Goal: Task Accomplishment & Management: Contribute content

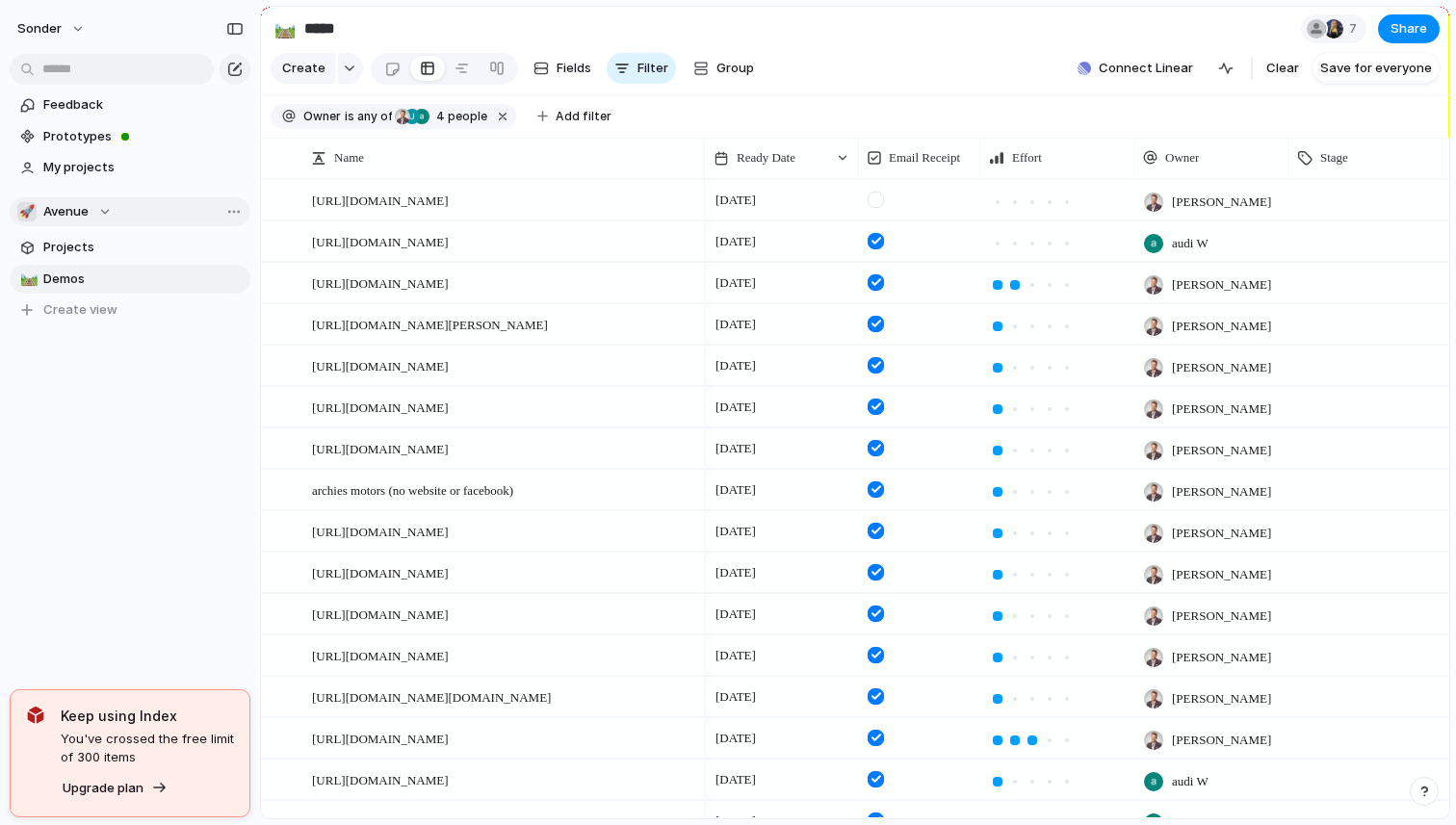
click at [51, 207] on span "Avenue" at bounding box center [66, 211] width 46 height 19
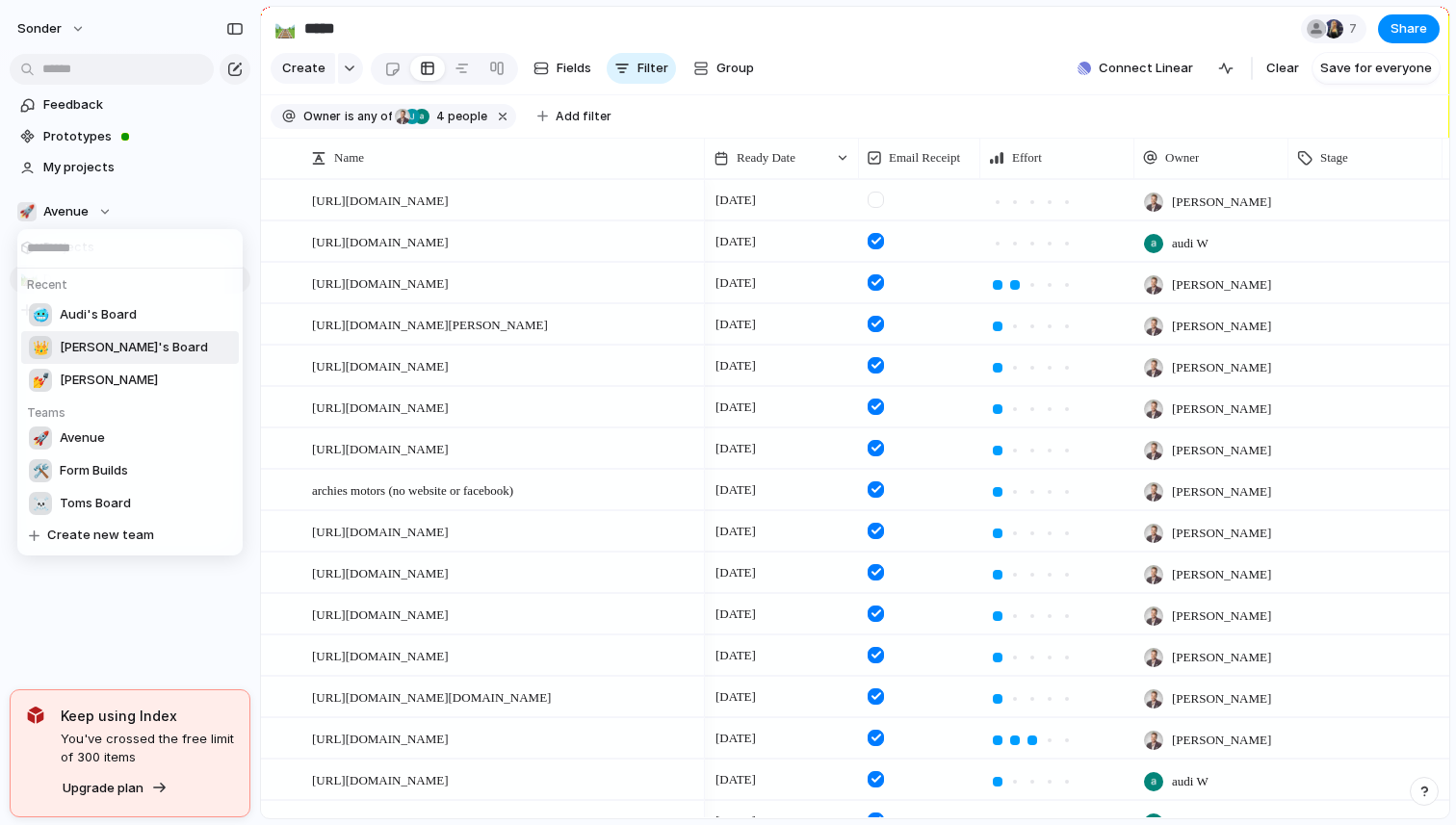
click at [108, 349] on span "[PERSON_NAME]'s Board" at bounding box center [134, 347] width 148 height 19
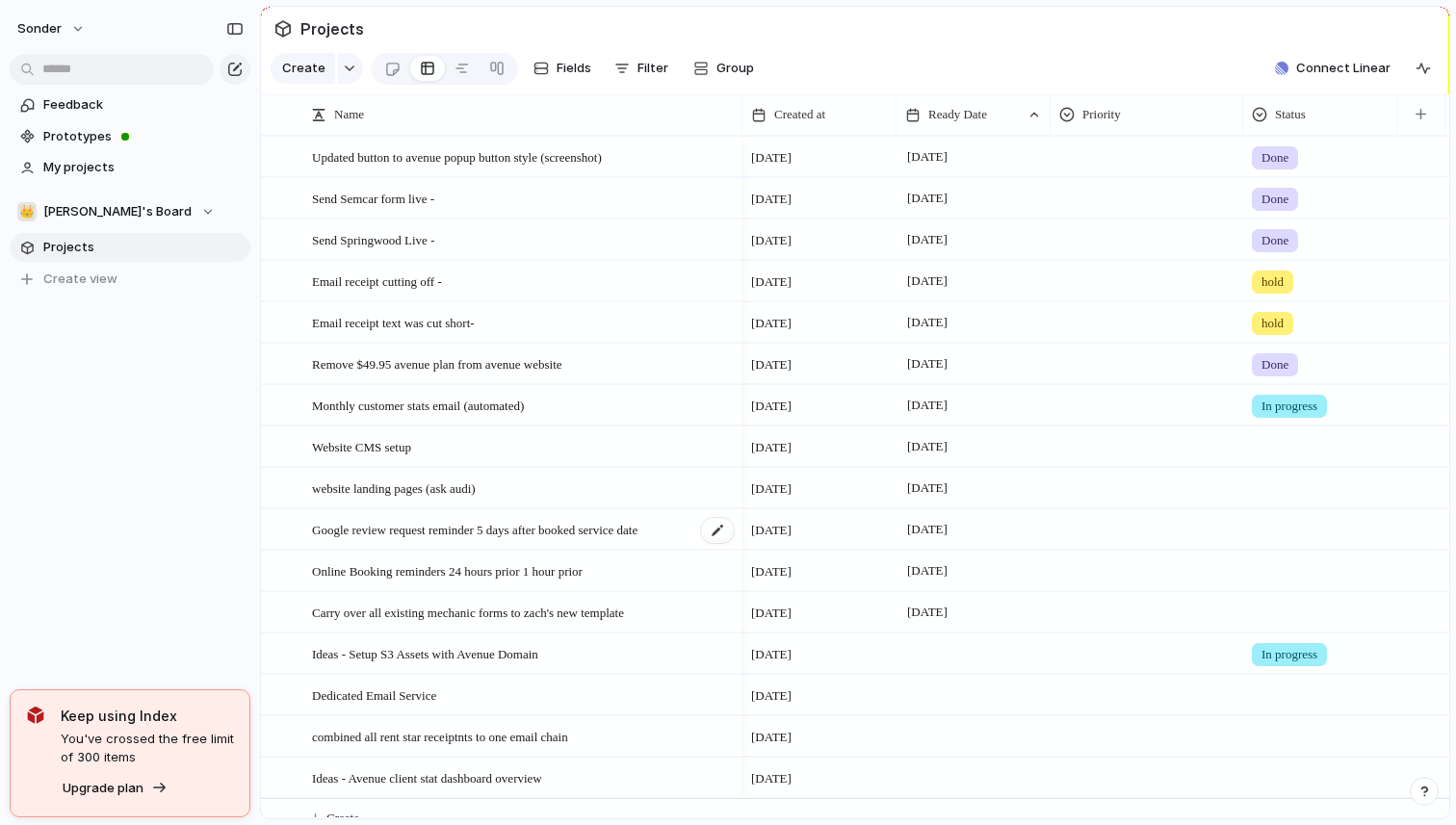
scroll to position [22, 0]
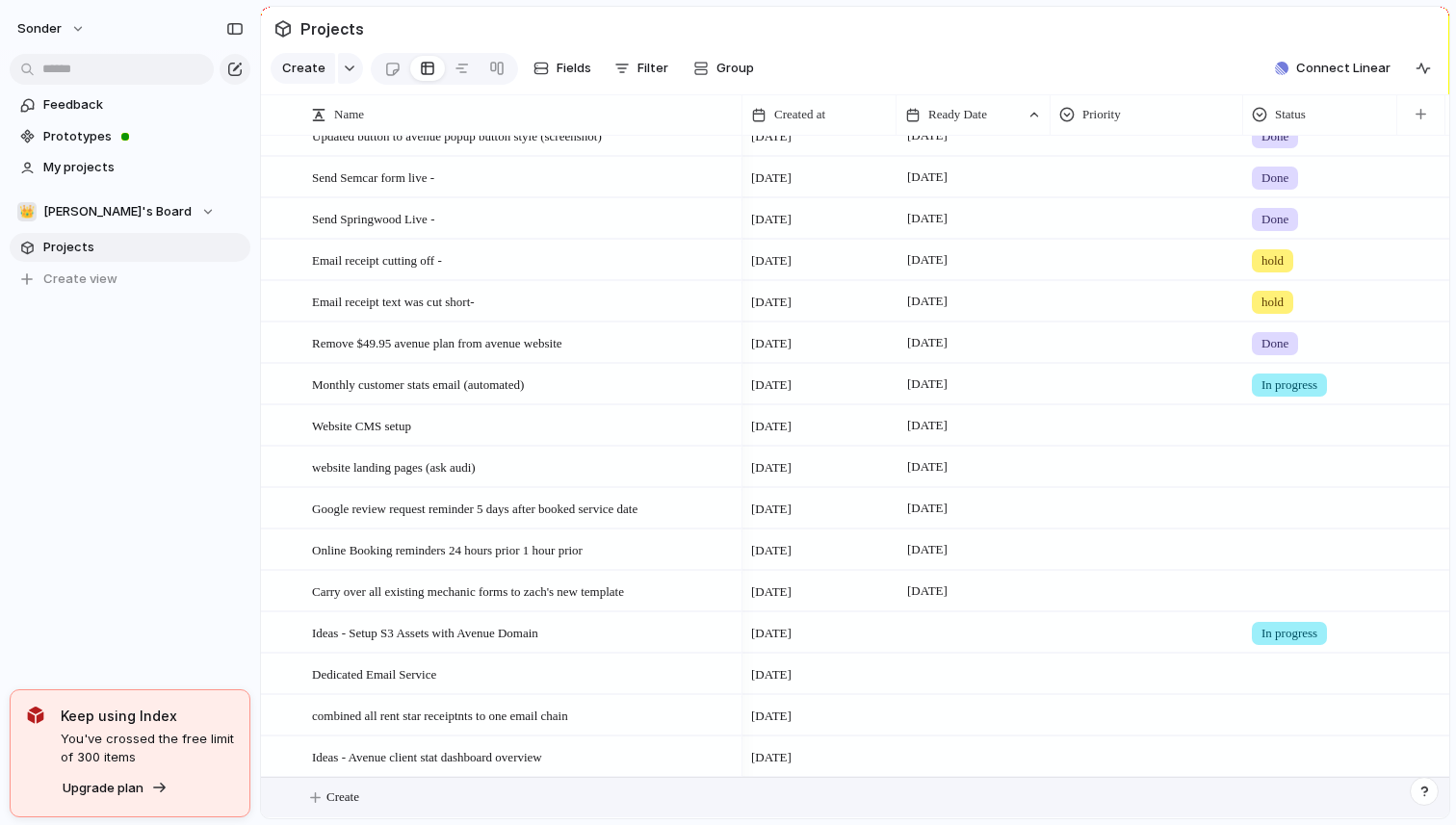
click at [419, 796] on button "Create" at bounding box center [879, 798] width 1199 height 40
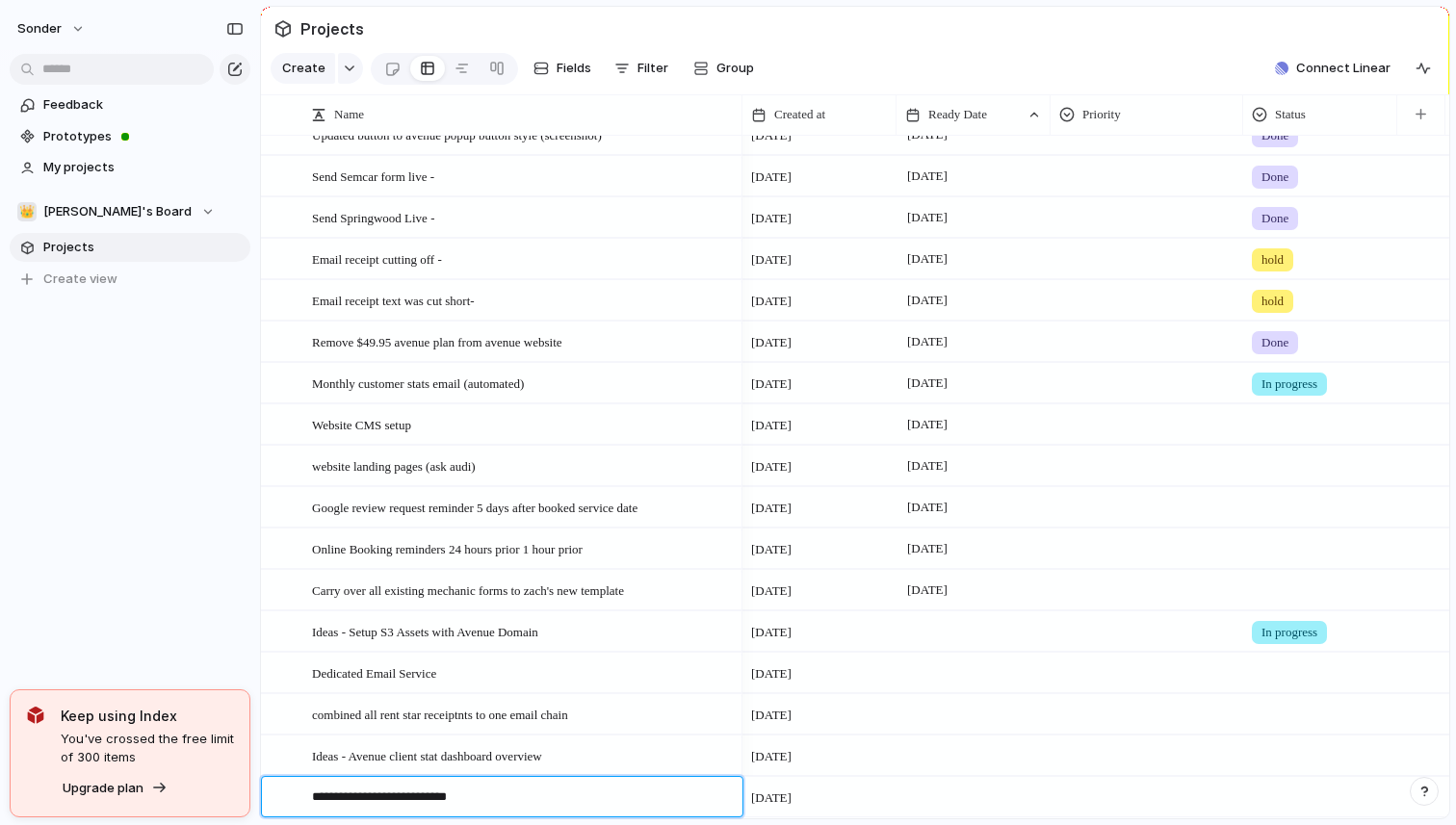
type textarea "**********"
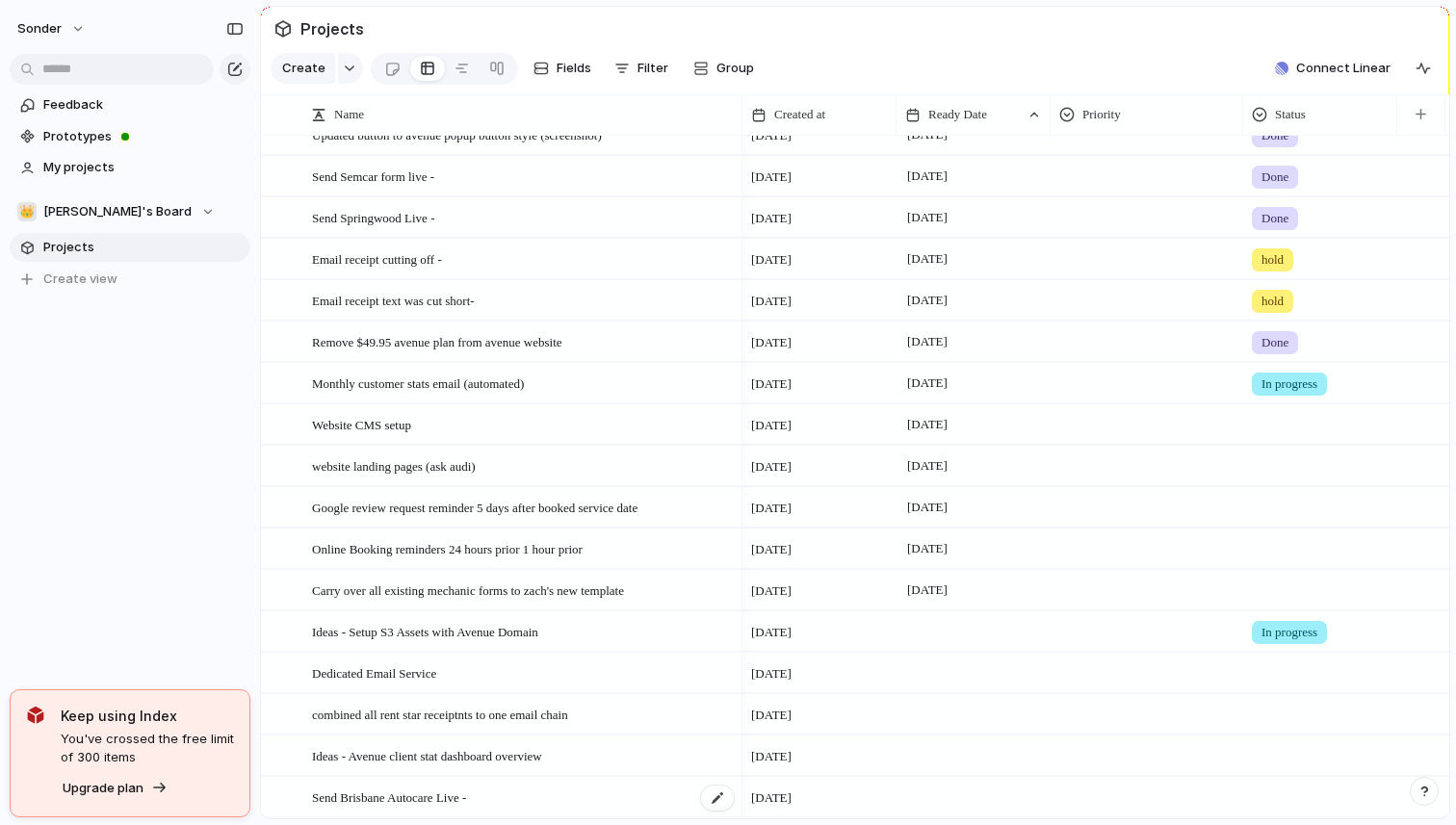
click at [401, 812] on div "Send Brisbane Autocare Live -" at bounding box center [523, 798] width 423 height 40
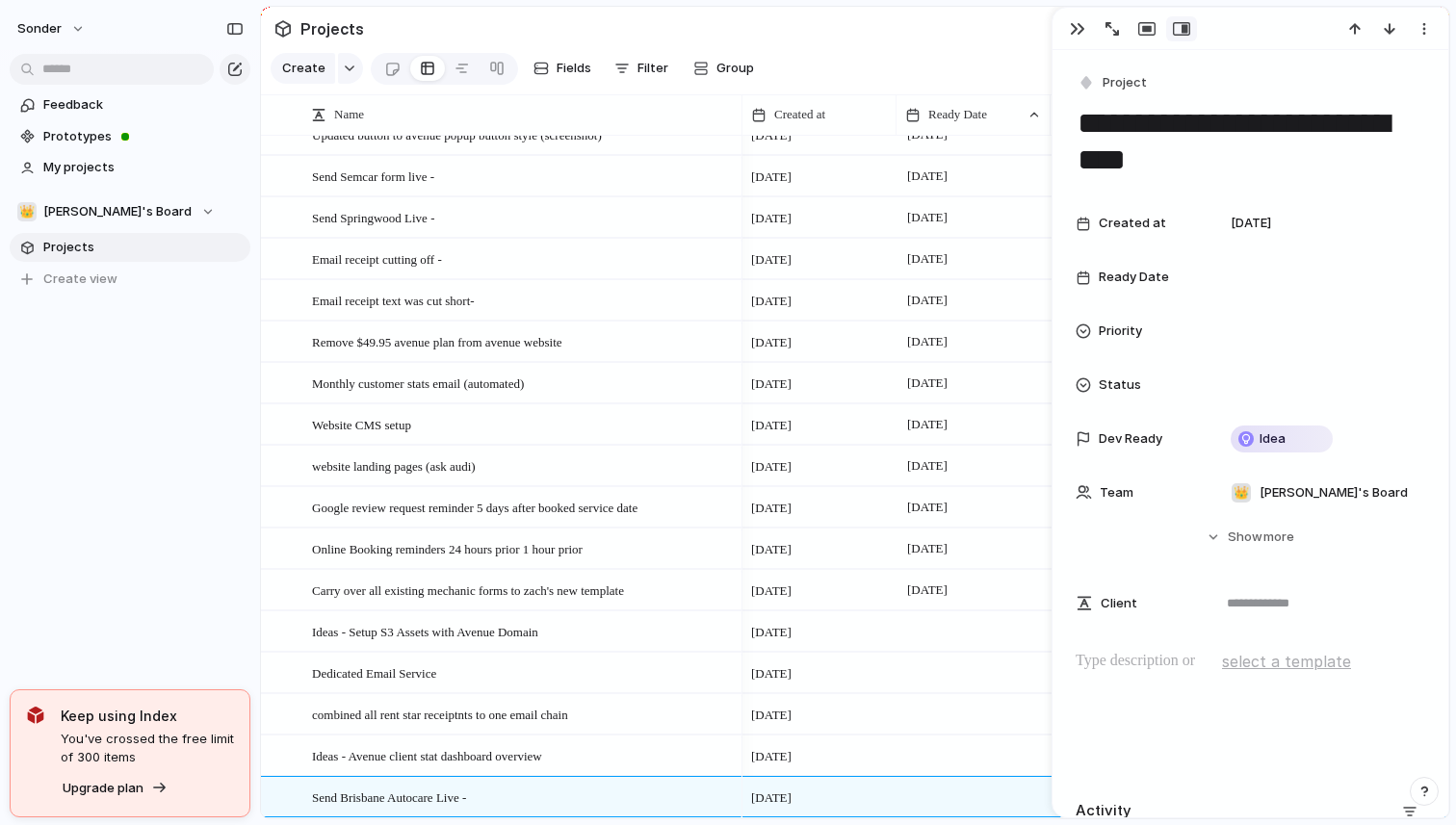
click at [1106, 667] on p at bounding box center [1249, 661] width 349 height 23
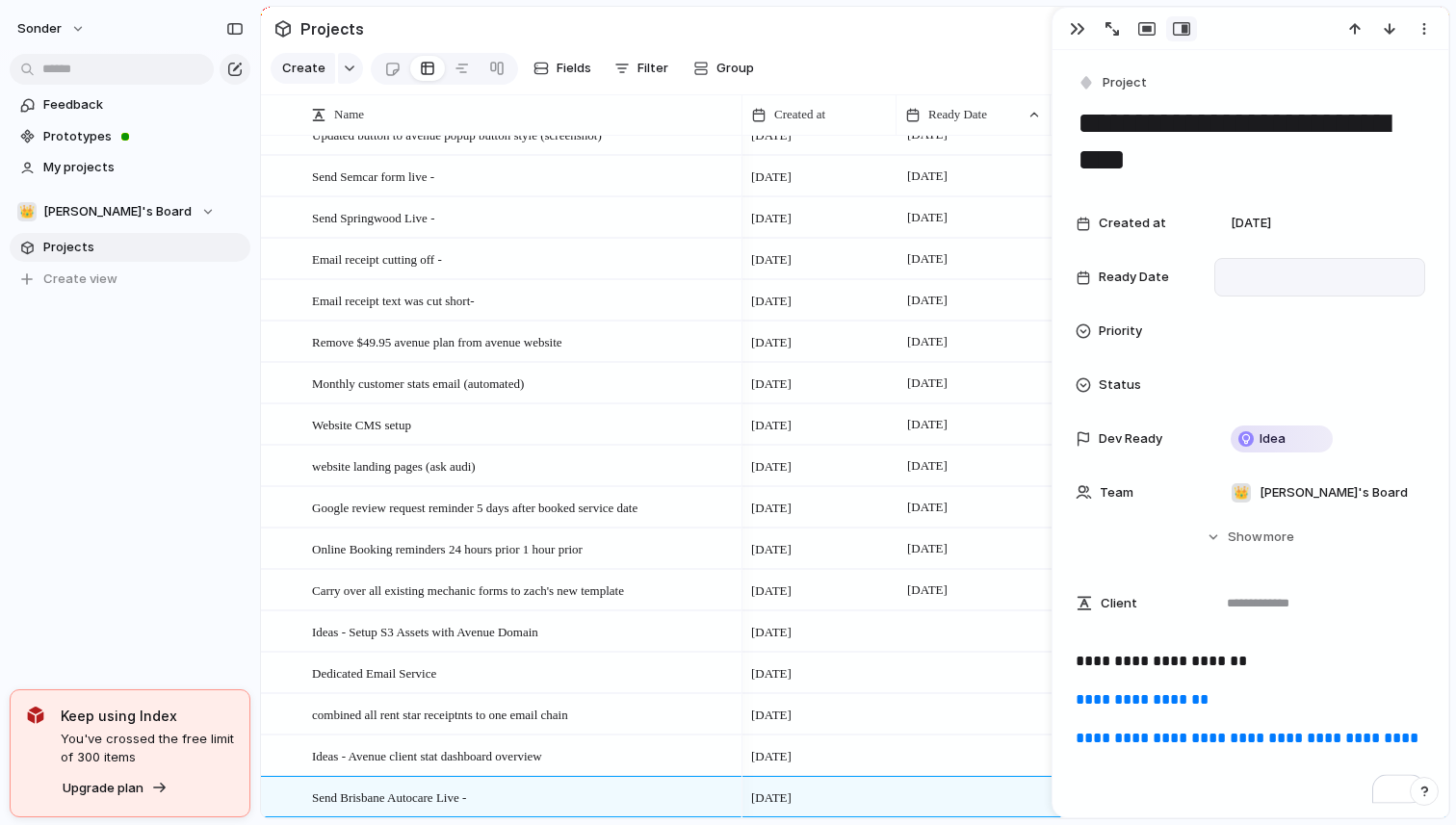
click at [1237, 284] on div at bounding box center [1320, 277] width 194 height 21
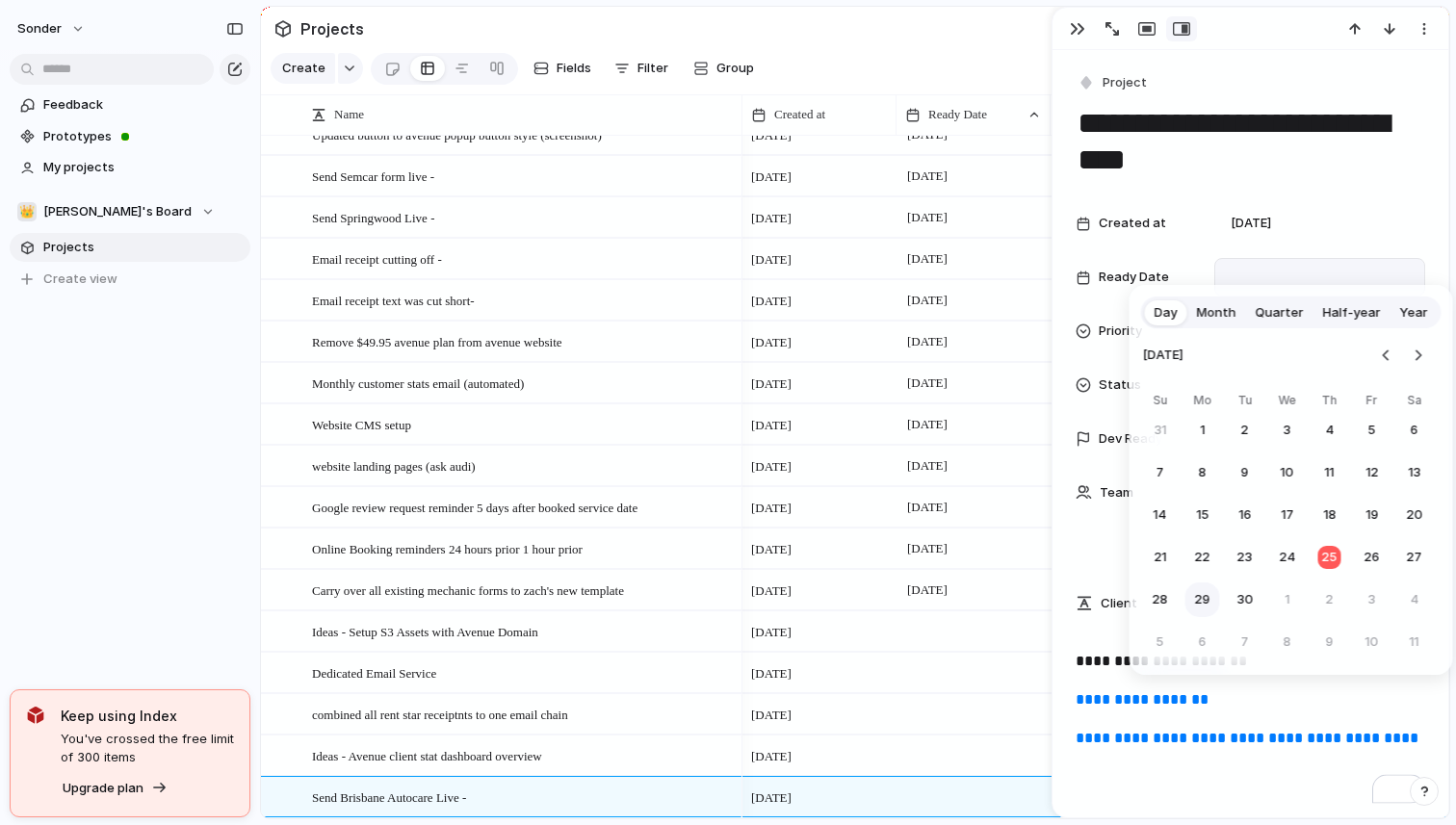
click at [1197, 601] on button "29" at bounding box center [1202, 599] width 35 height 35
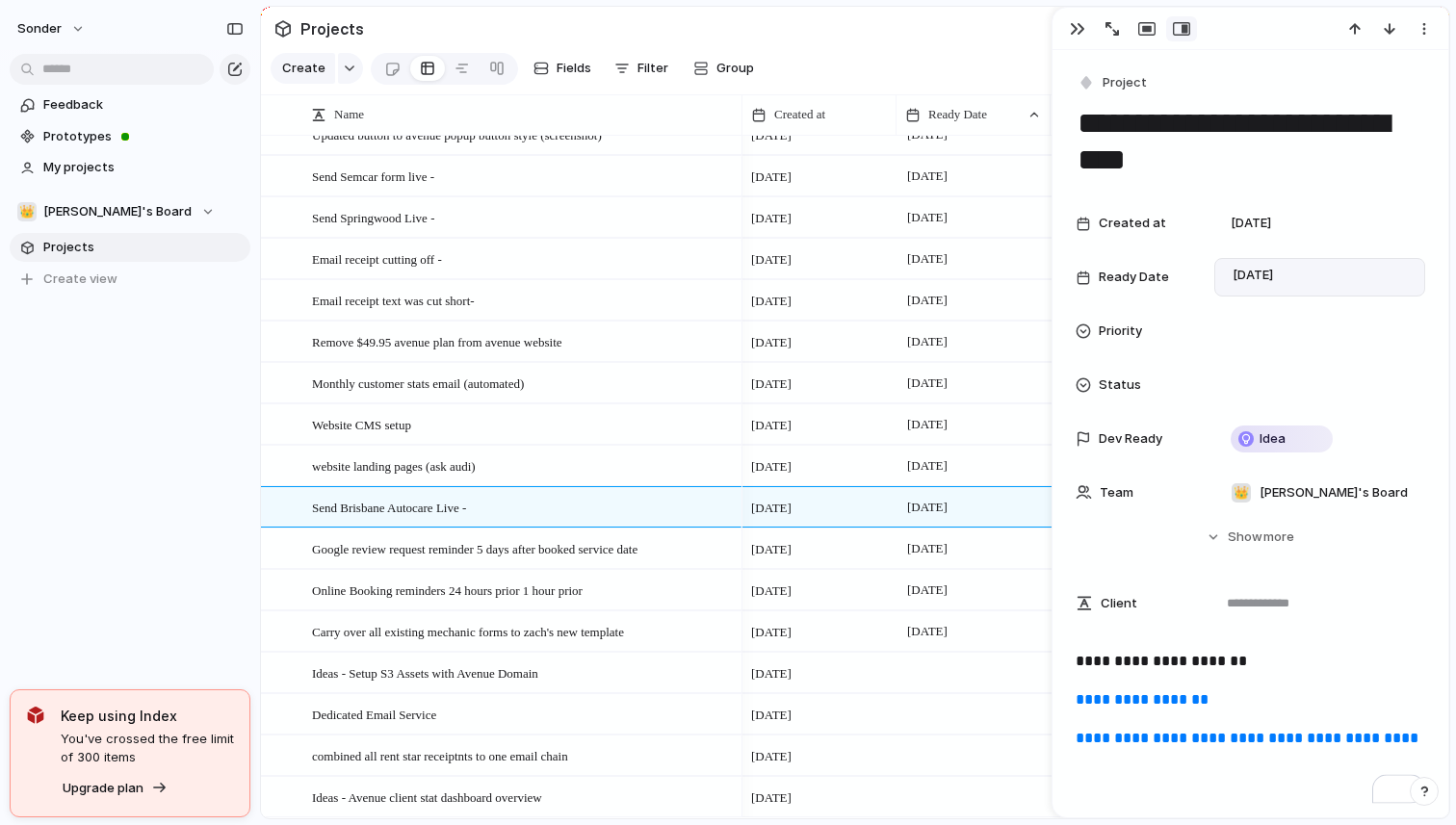
click at [220, 430] on div "Feedback Prototypes My projects 👑 [PERSON_NAME]'s Board Projects To pick up a d…" at bounding box center [130, 225] width 260 height 450
click at [1079, 42] on div at bounding box center [1128, 29] width 137 height 25
click at [1070, 37] on div "button" at bounding box center [1077, 29] width 16 height 16
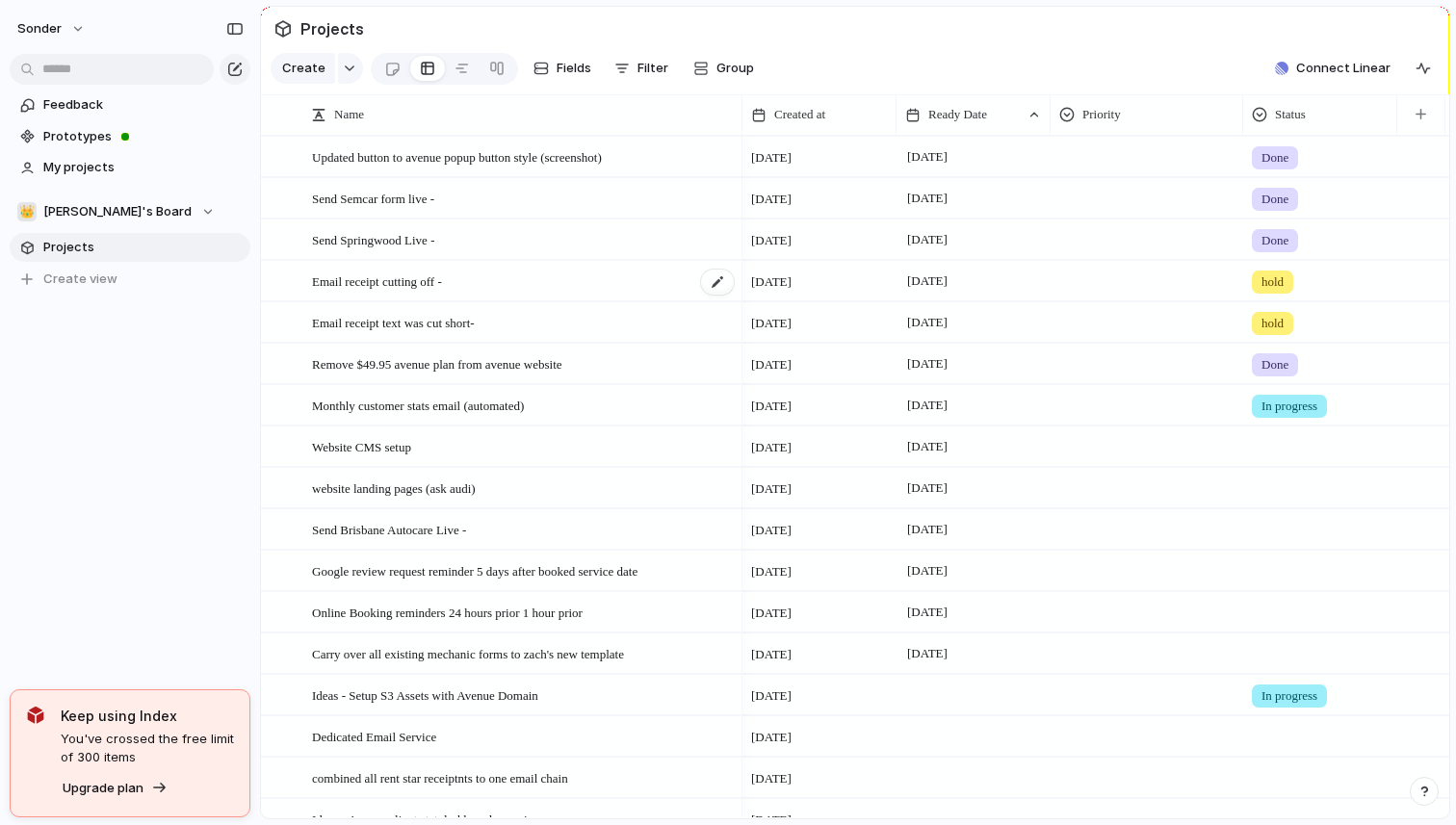
click at [442, 282] on span "Email receipt cutting off -" at bounding box center [376, 281] width 130 height 22
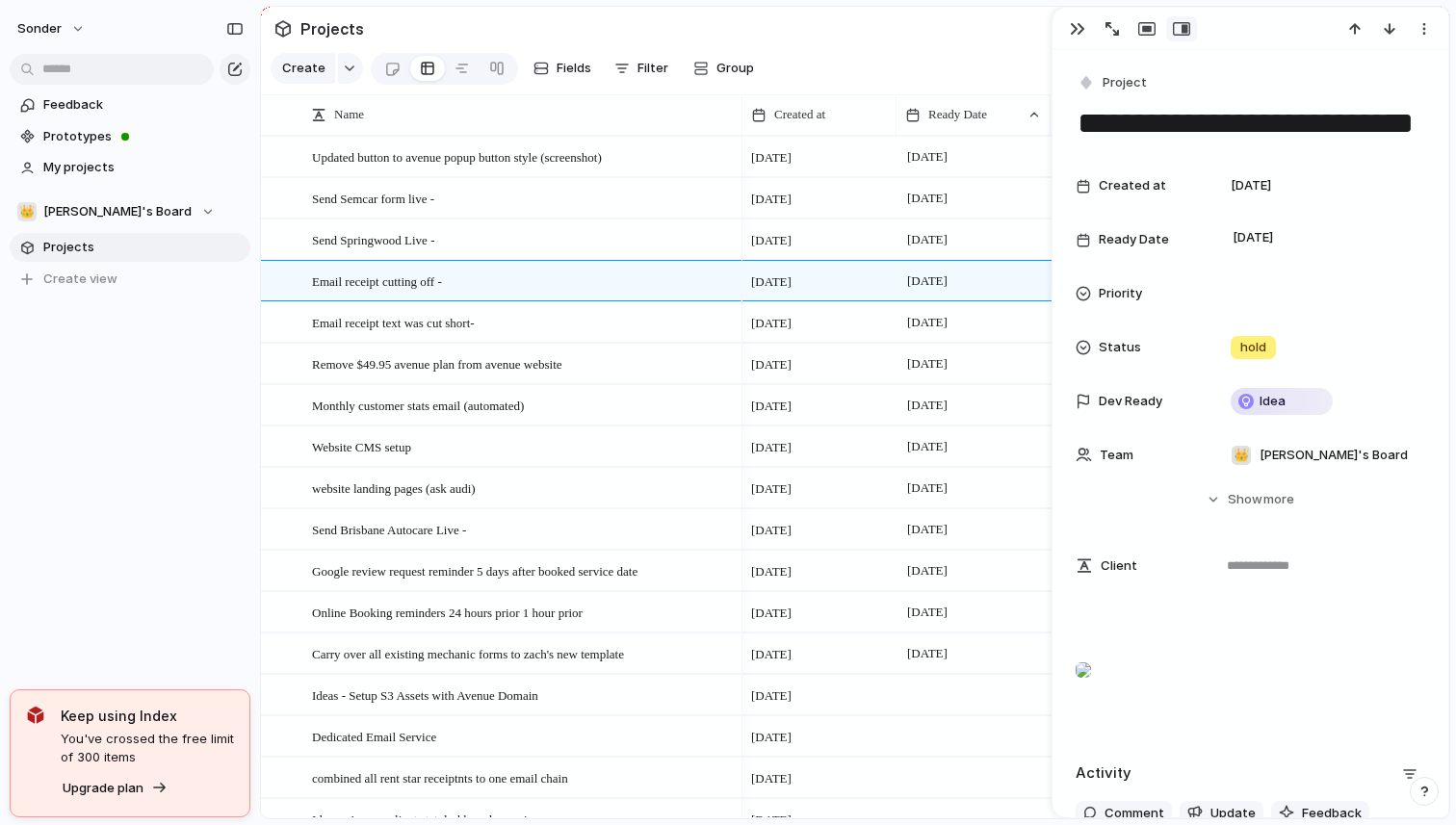
click at [251, 386] on div "Feedback Prototypes My projects 👑 [PERSON_NAME]'s Board Projects To pick up a d…" at bounding box center [130, 225] width 260 height 450
click at [406, 323] on span "Email receipt text was cut short-" at bounding box center [393, 321] width 163 height 22
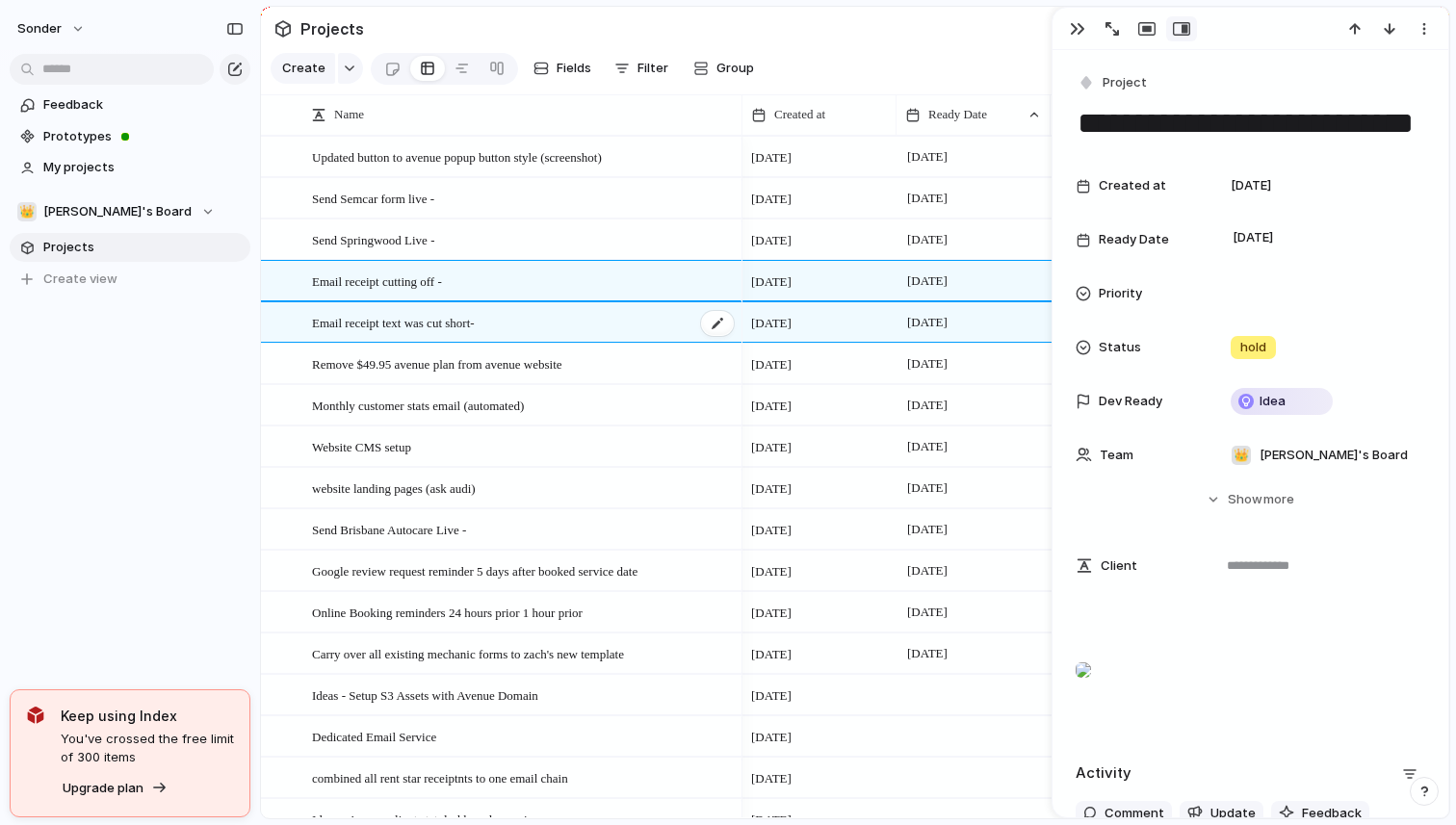
type textarea "**********"
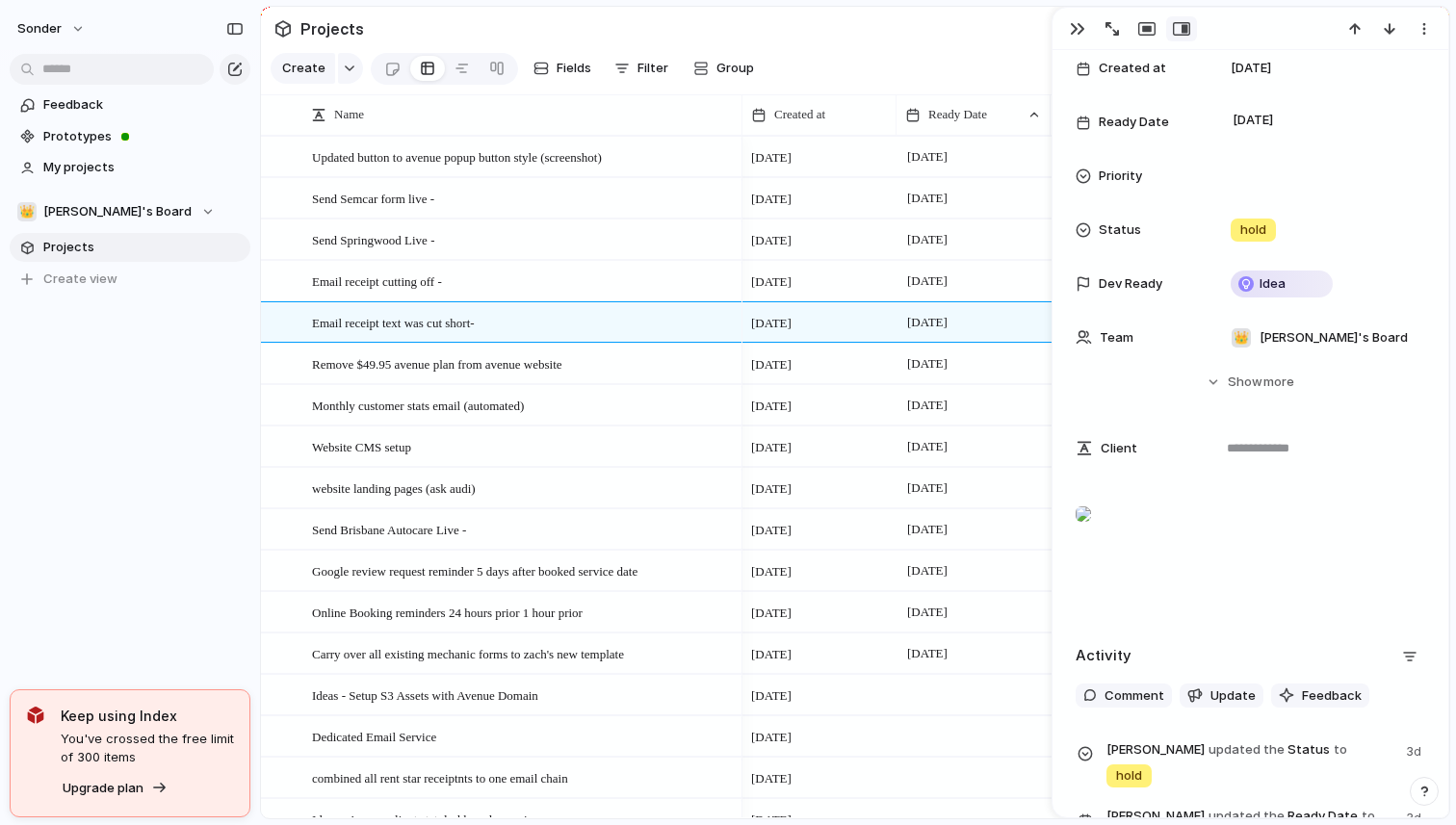
scroll to position [194, 0]
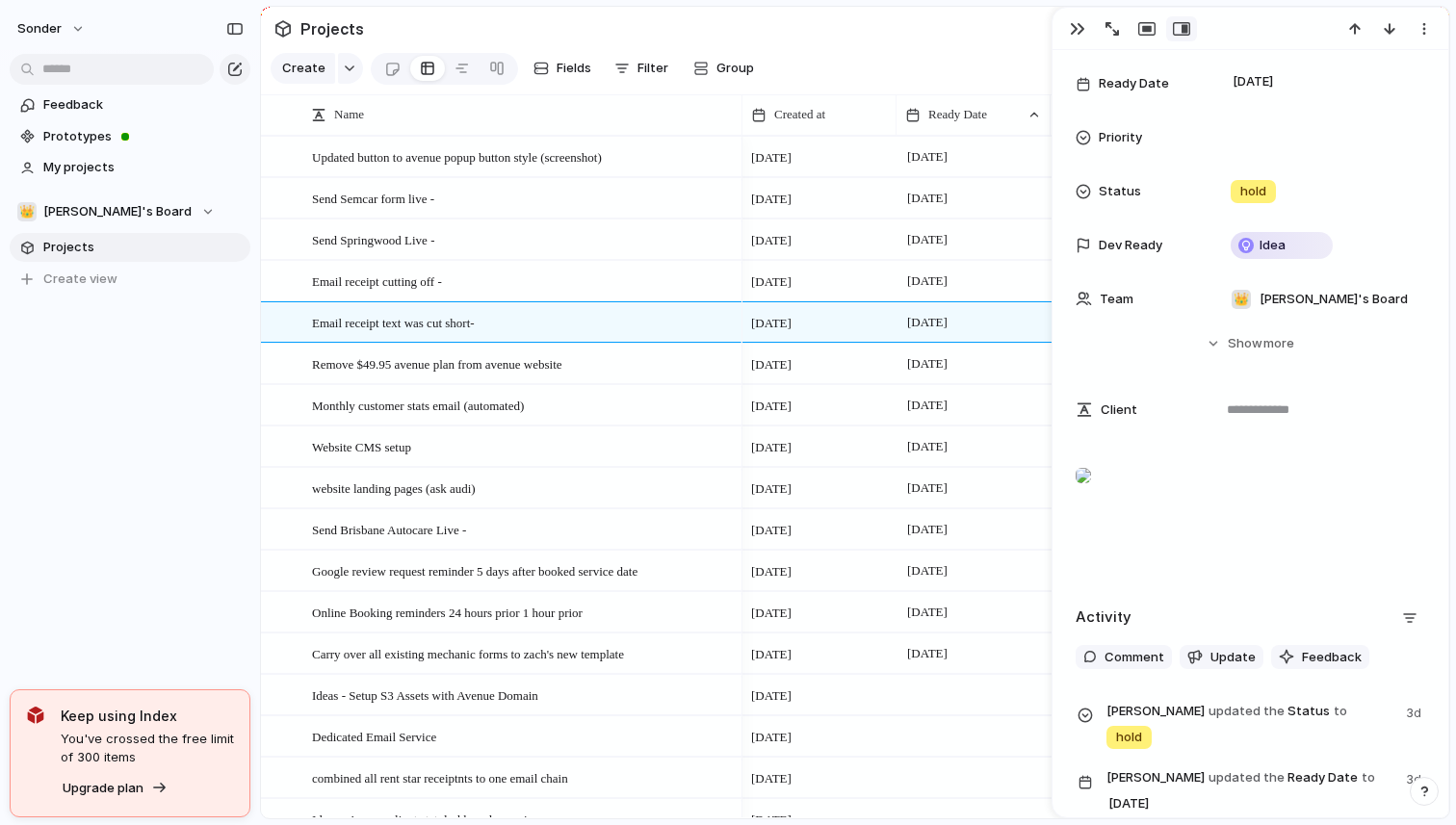
click at [180, 422] on div "Feedback Prototypes My projects 👑 [PERSON_NAME]'s Board Projects To pick up a d…" at bounding box center [130, 225] width 260 height 450
click at [1074, 32] on div "button" at bounding box center [1077, 29] width 16 height 16
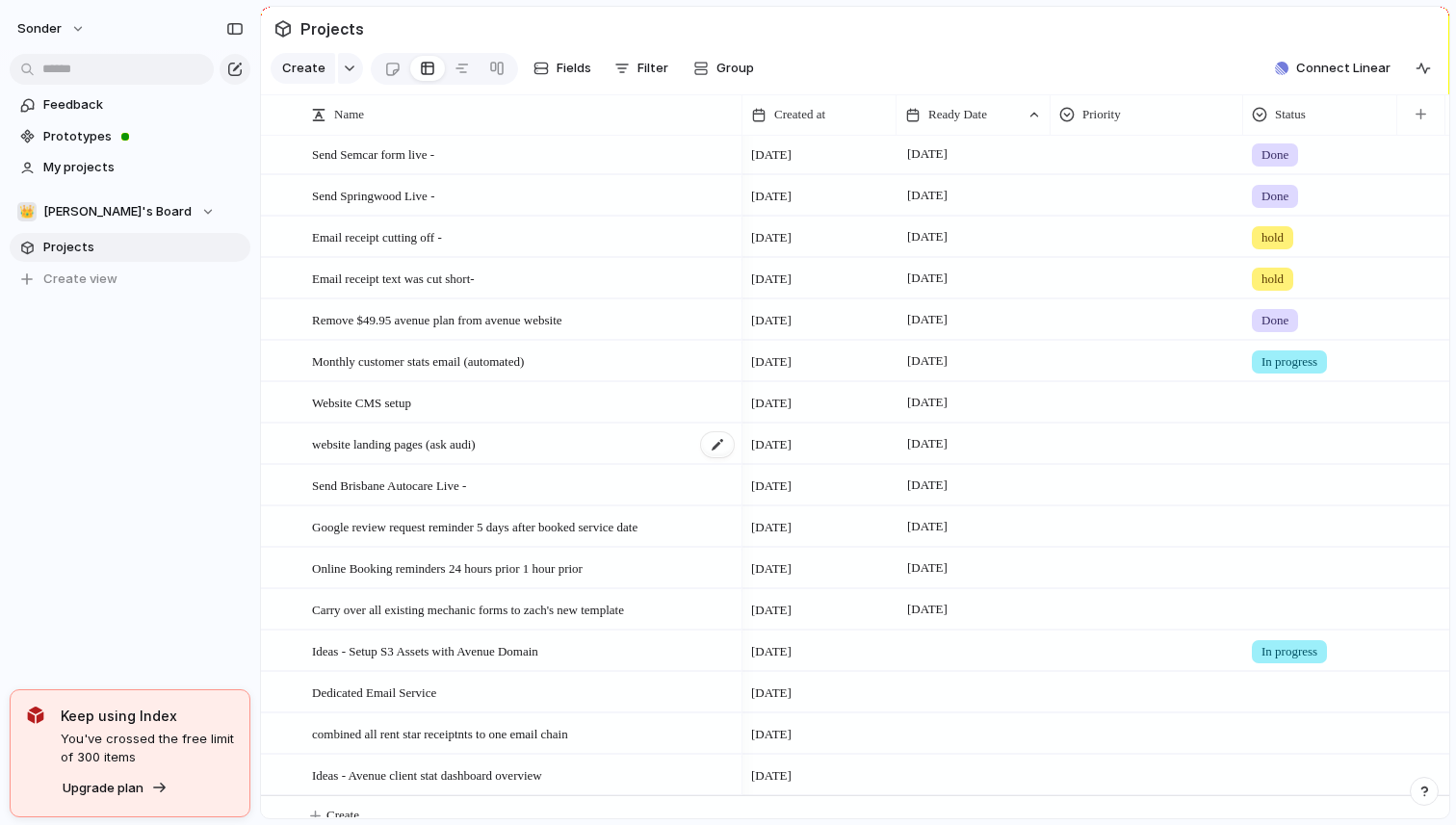
scroll to position [63, 0]
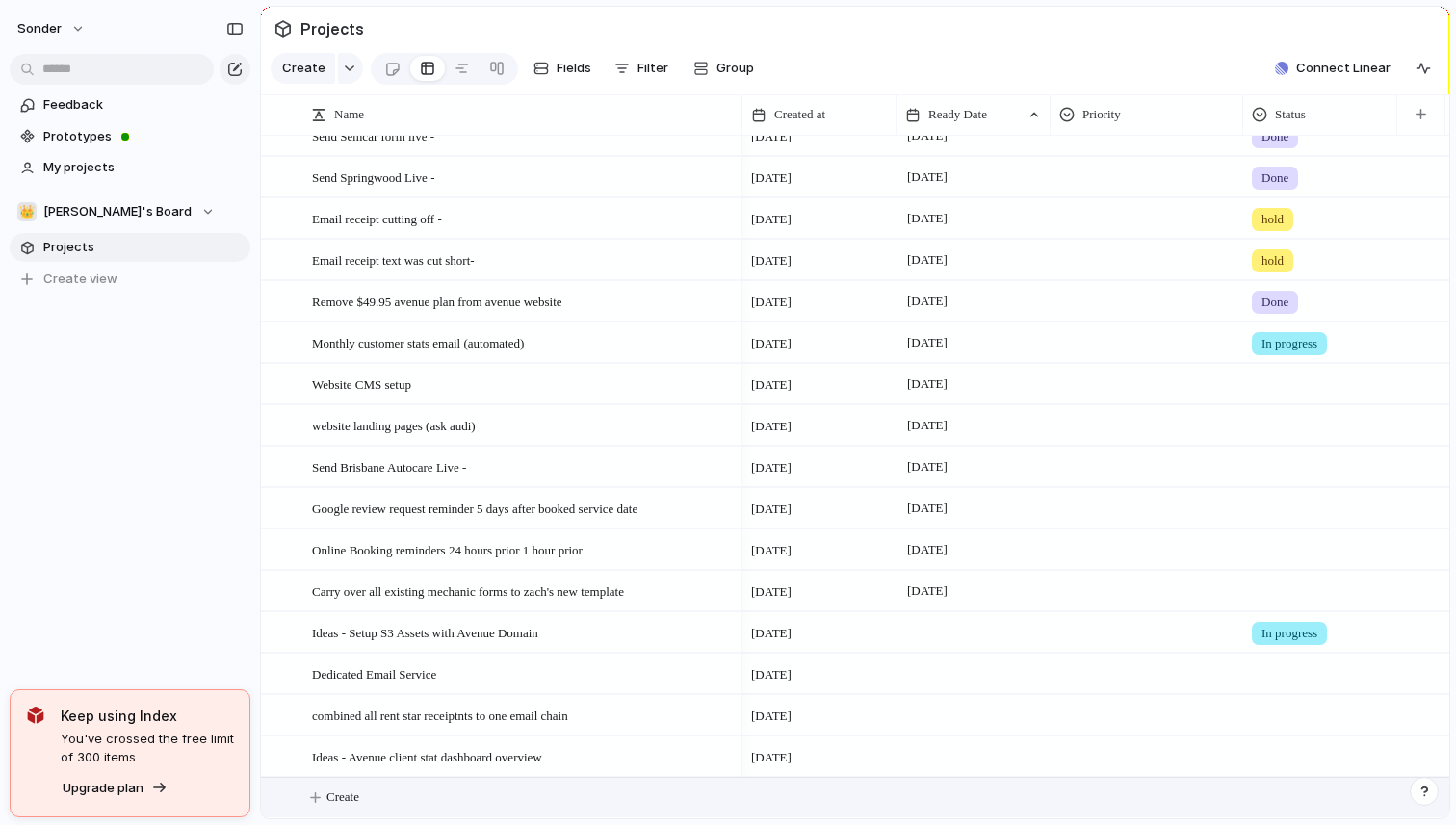
click at [425, 791] on button "Create" at bounding box center [879, 798] width 1199 height 40
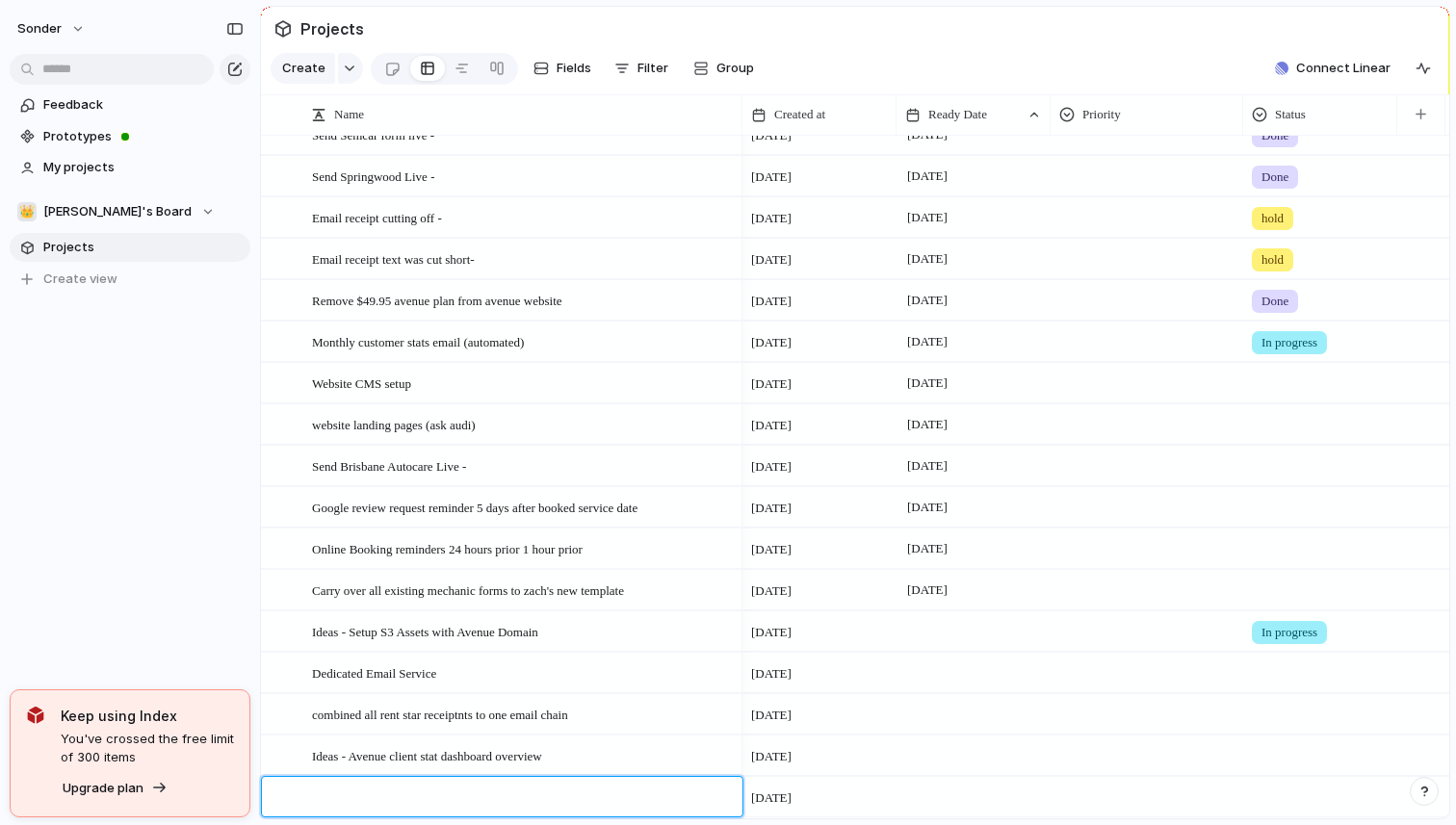
click at [428, 782] on div at bounding box center [511, 797] width 450 height 41
click at [428, 784] on div at bounding box center [511, 797] width 450 height 41
click at [368, 782] on div at bounding box center [511, 797] width 450 height 41
click at [368, 790] on textarea at bounding box center [519, 799] width 416 height 24
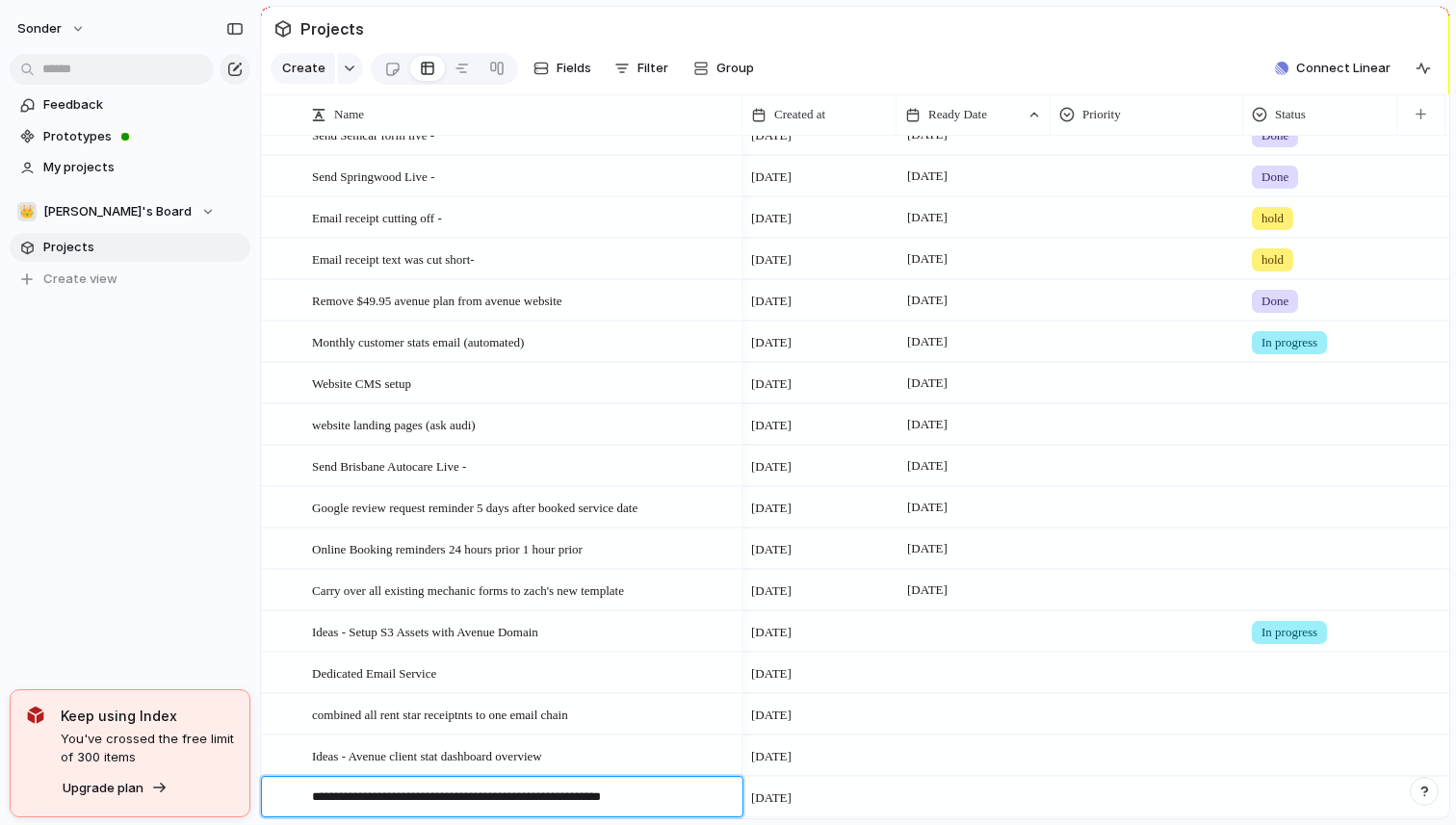
type textarea "**********"
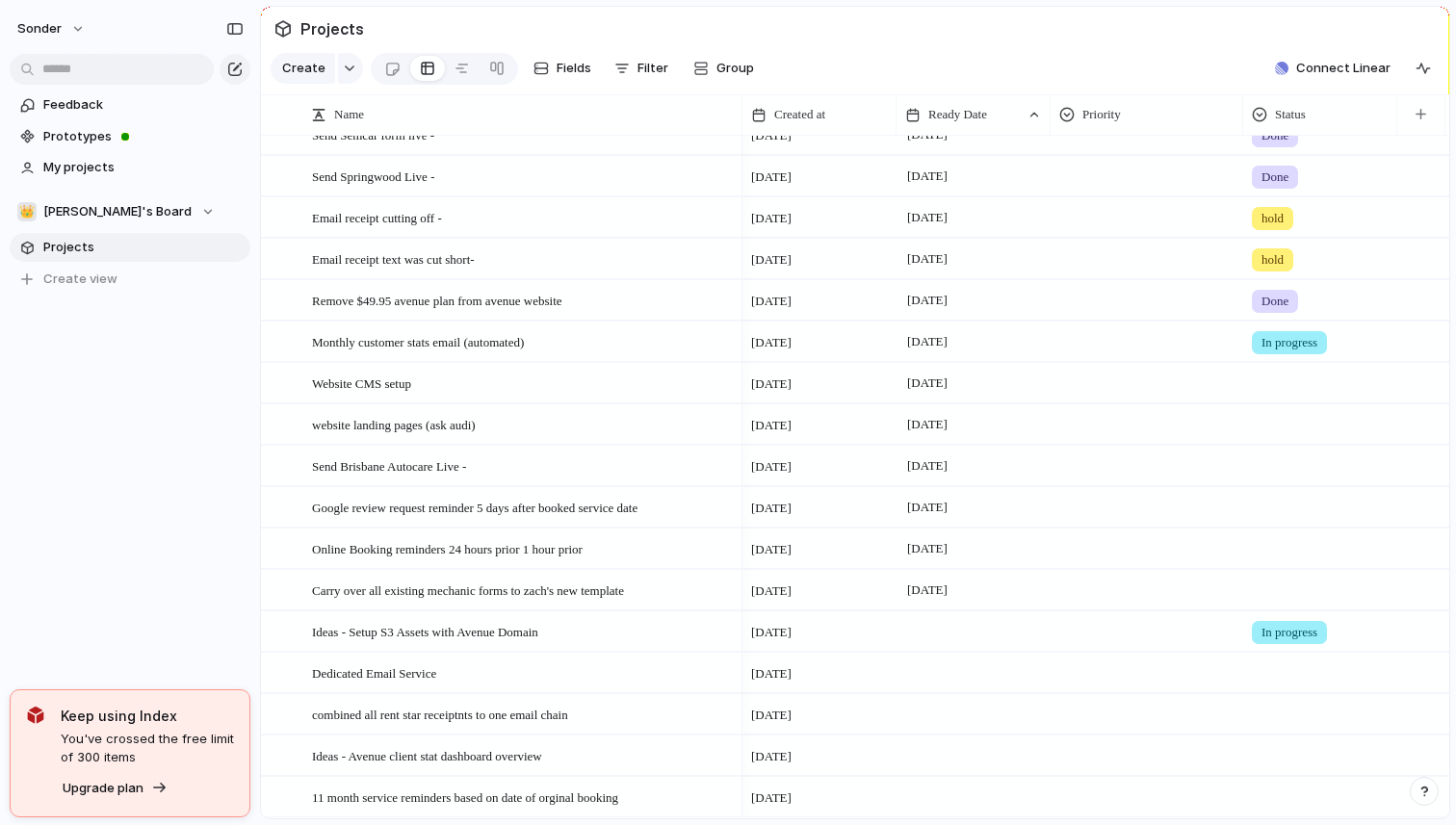
click at [946, 812] on div at bounding box center [973, 797] width 154 height 40
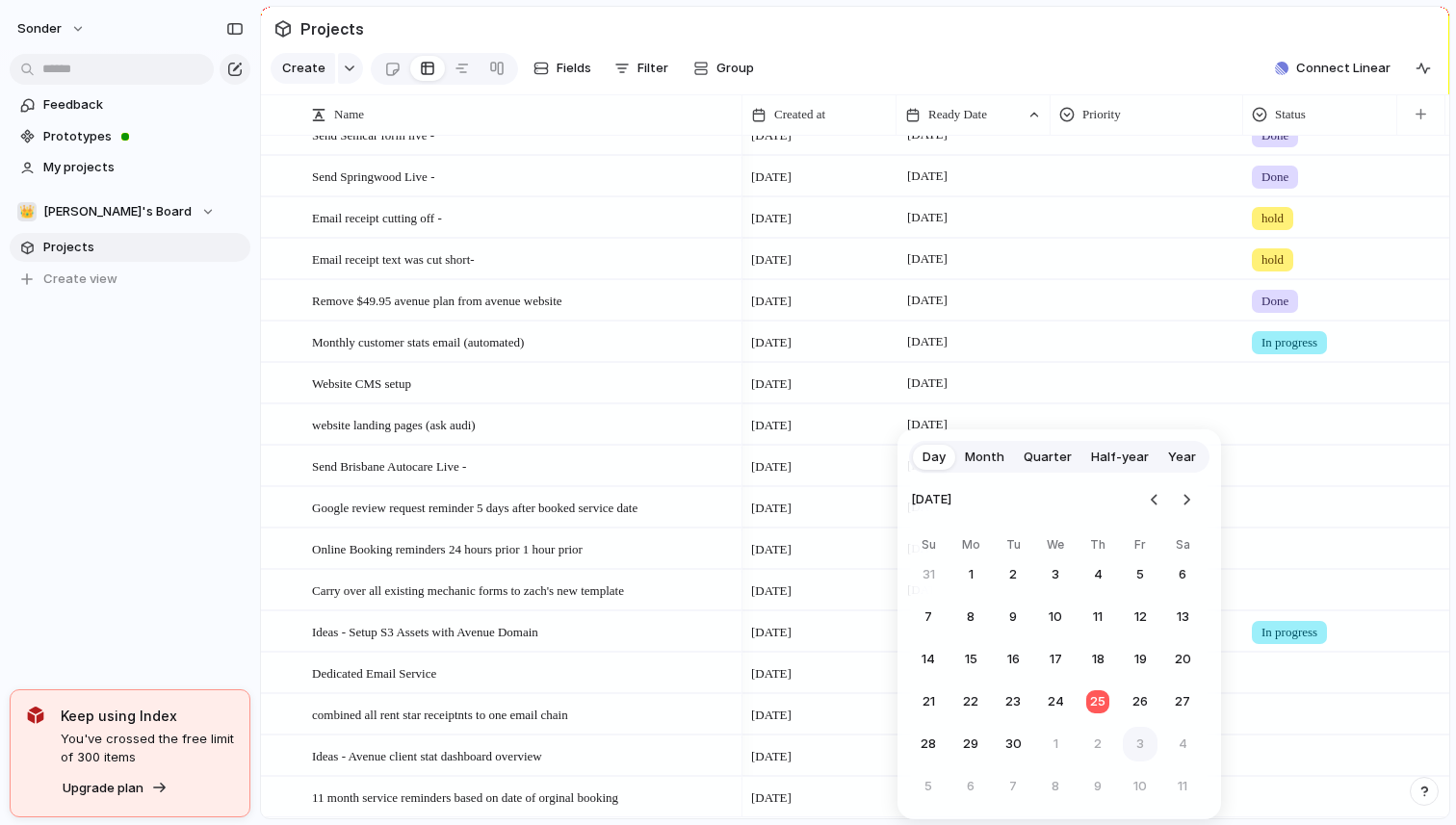
click at [1127, 745] on button "3" at bounding box center [1139, 744] width 35 height 35
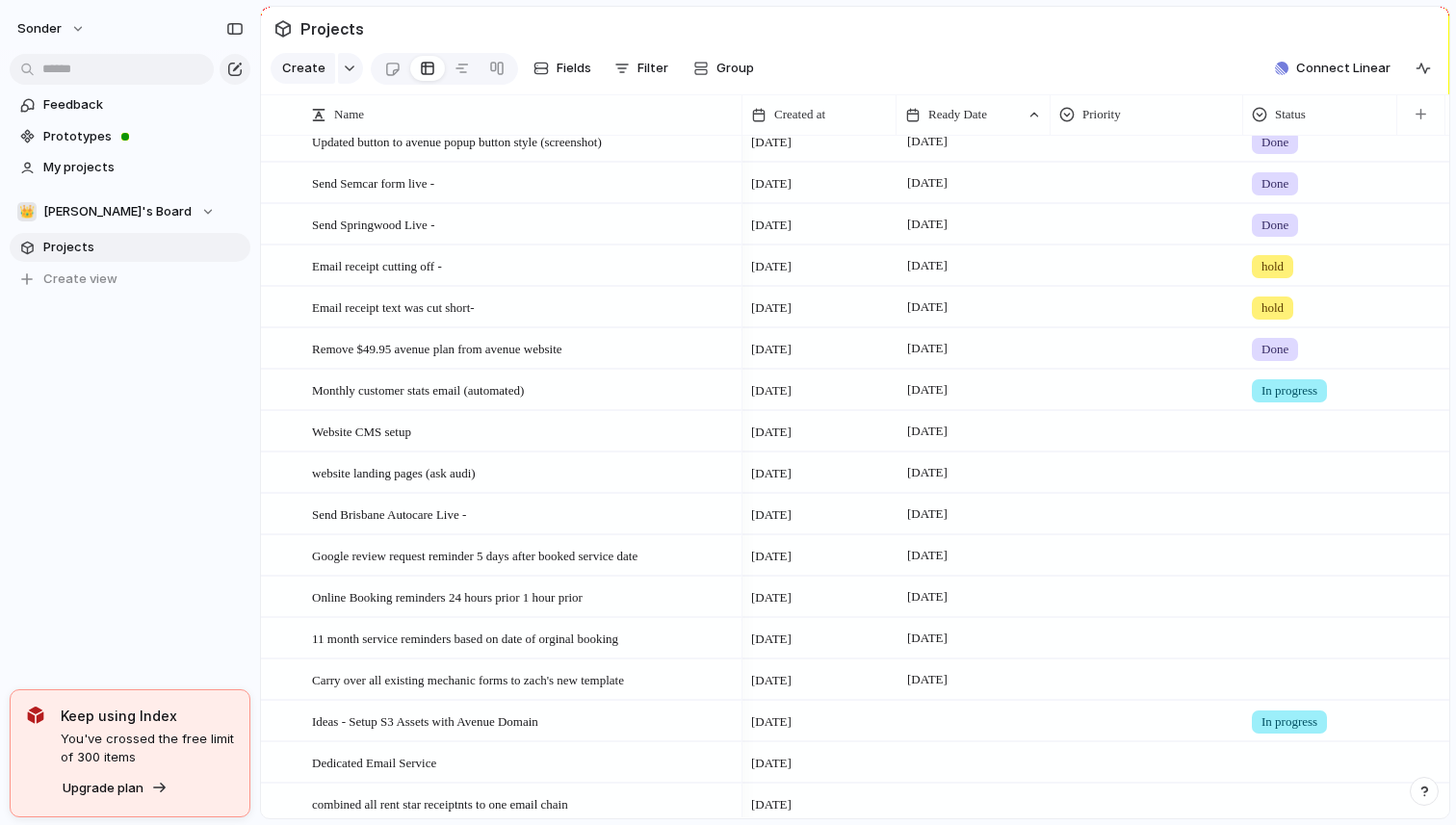
scroll to position [0, 0]
